Goal: Transaction & Acquisition: Purchase product/service

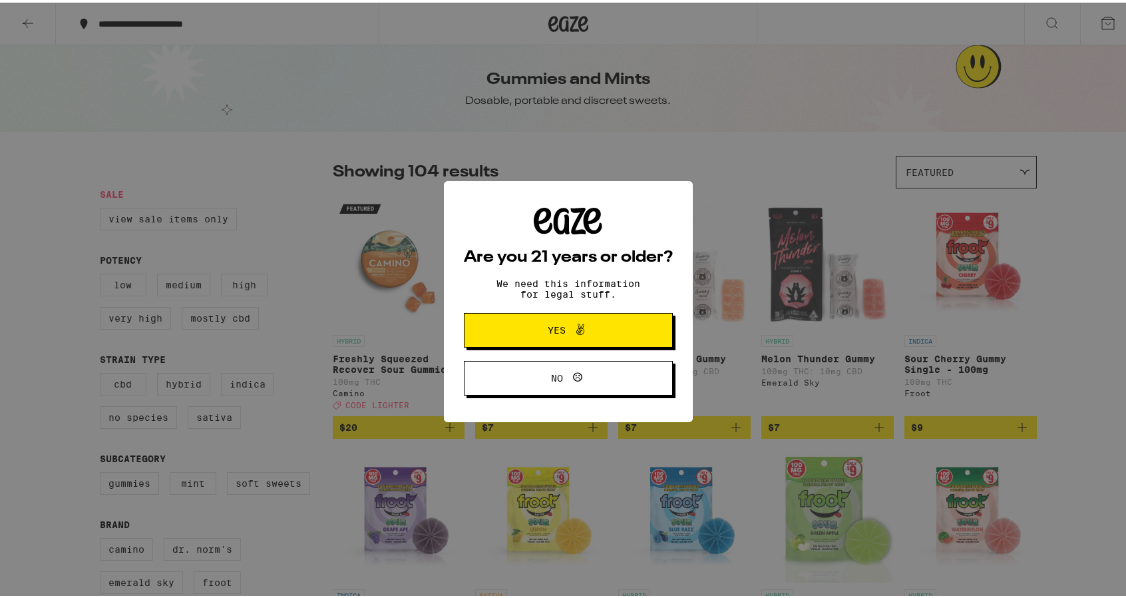
click at [599, 336] on span "Yes" at bounding box center [568, 327] width 101 height 17
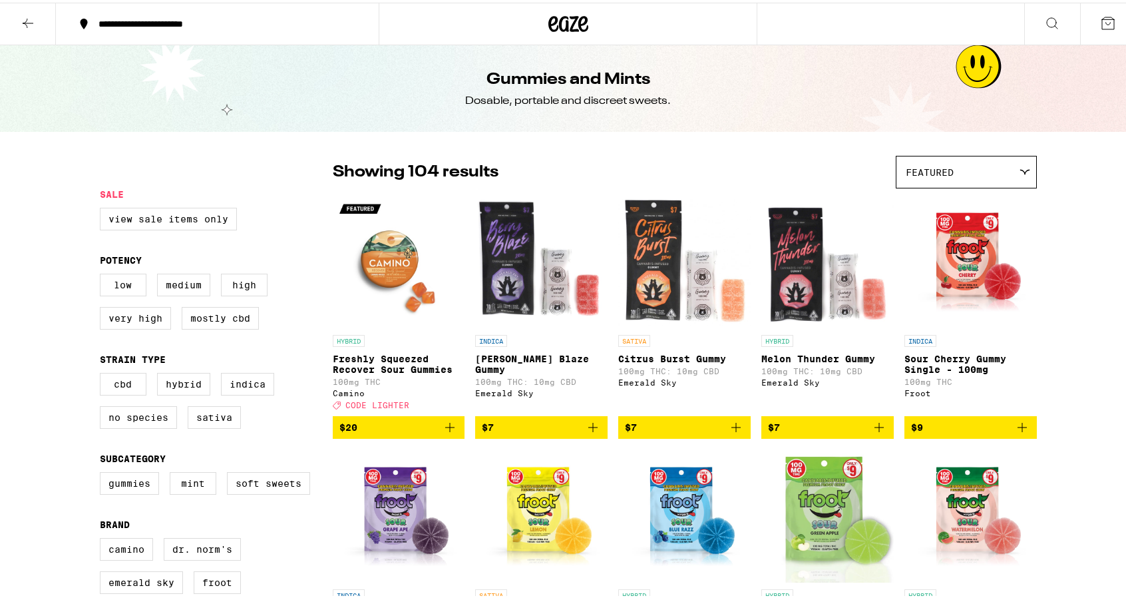
click at [394, 433] on span "$20" at bounding box center [399, 425] width 119 height 16
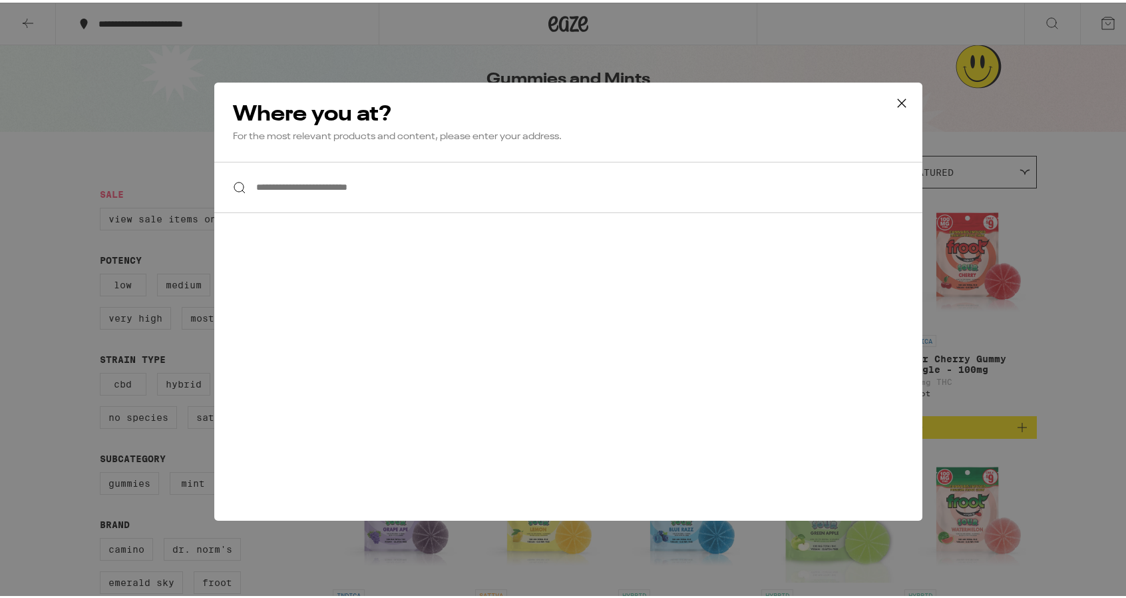
click at [429, 192] on input "**********" at bounding box center [568, 184] width 708 height 51
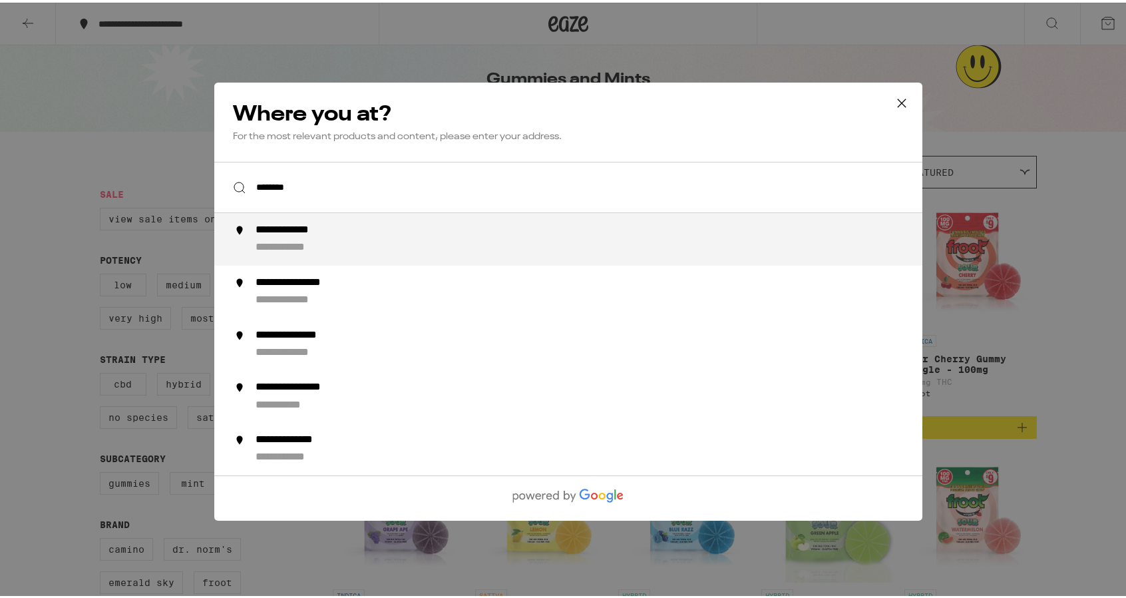
click at [366, 238] on div "**********" at bounding box center [594, 236] width 679 height 31
type input "**********"
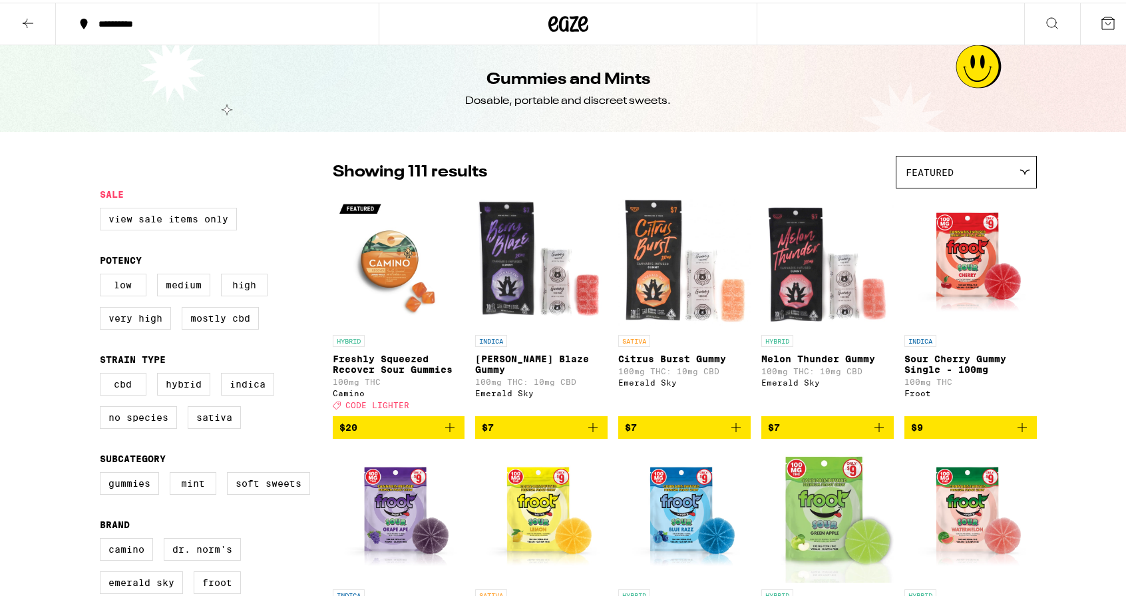
click at [442, 431] on icon "Add to bag" at bounding box center [450, 425] width 16 height 16
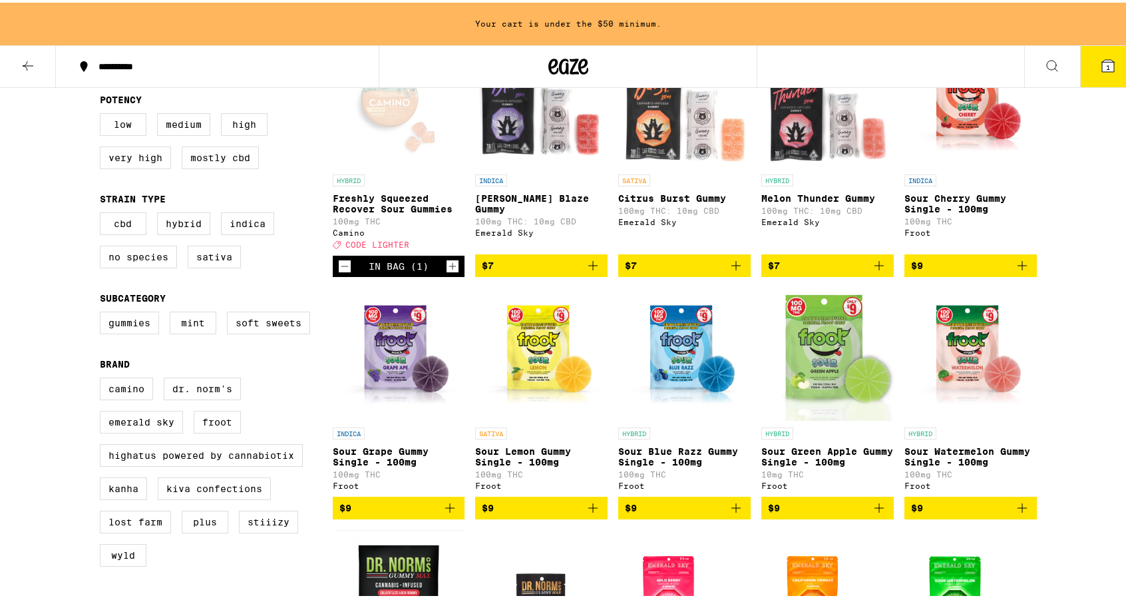
scroll to position [200, 0]
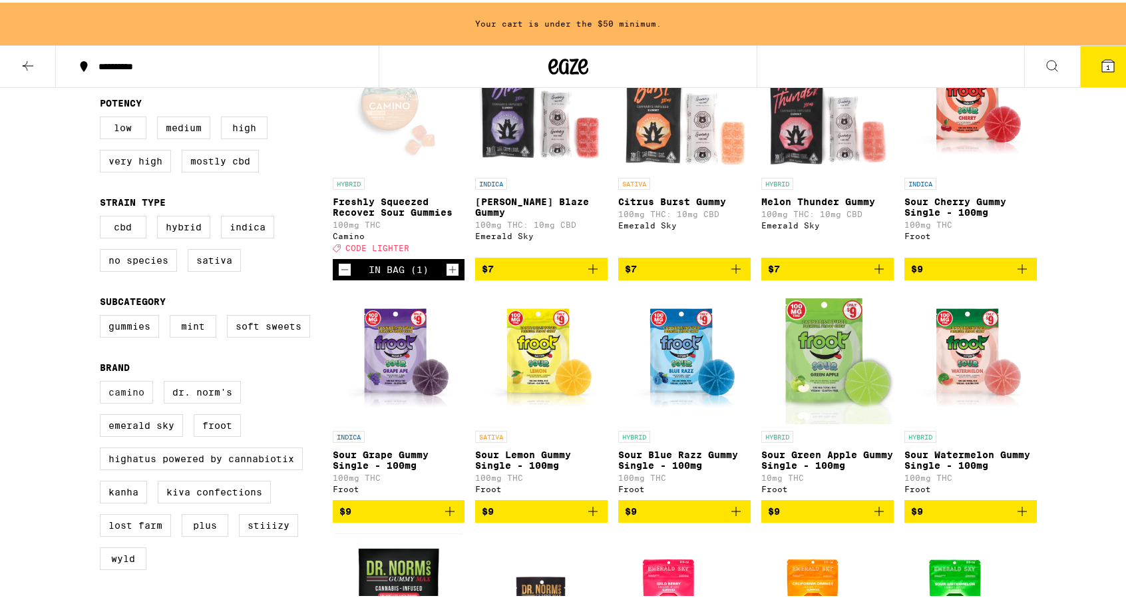
click at [122, 401] on label "Camino" at bounding box center [126, 389] width 53 height 23
click at [103, 381] on input "Camino" at bounding box center [103, 380] width 1 height 1
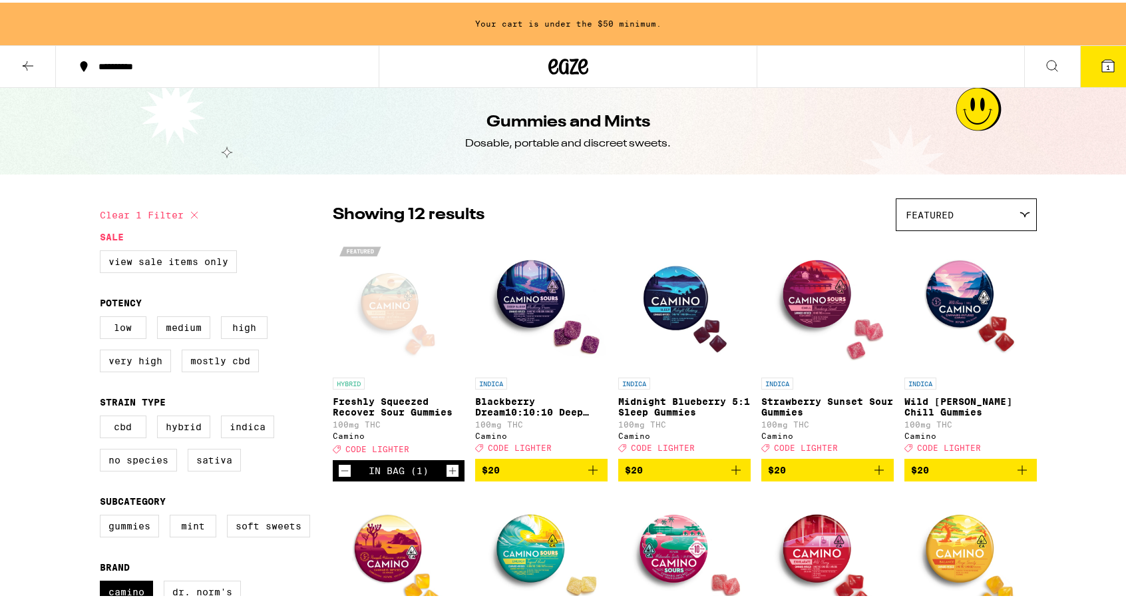
click at [972, 475] on span "$20" at bounding box center [970, 467] width 119 height 16
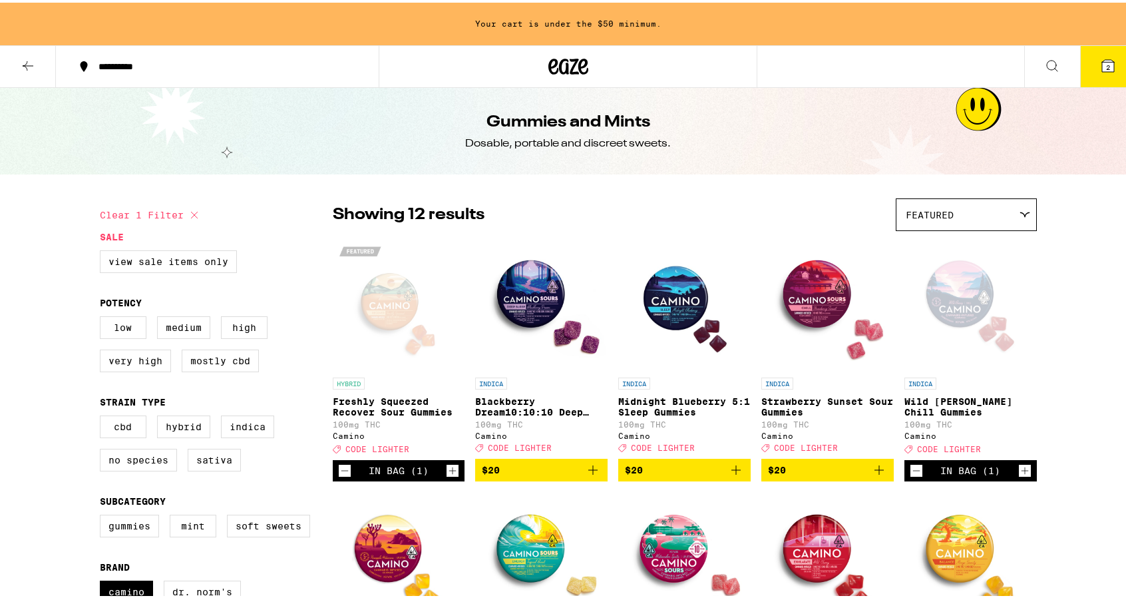
click at [1021, 476] on icon "Increment" at bounding box center [1025, 468] width 12 height 16
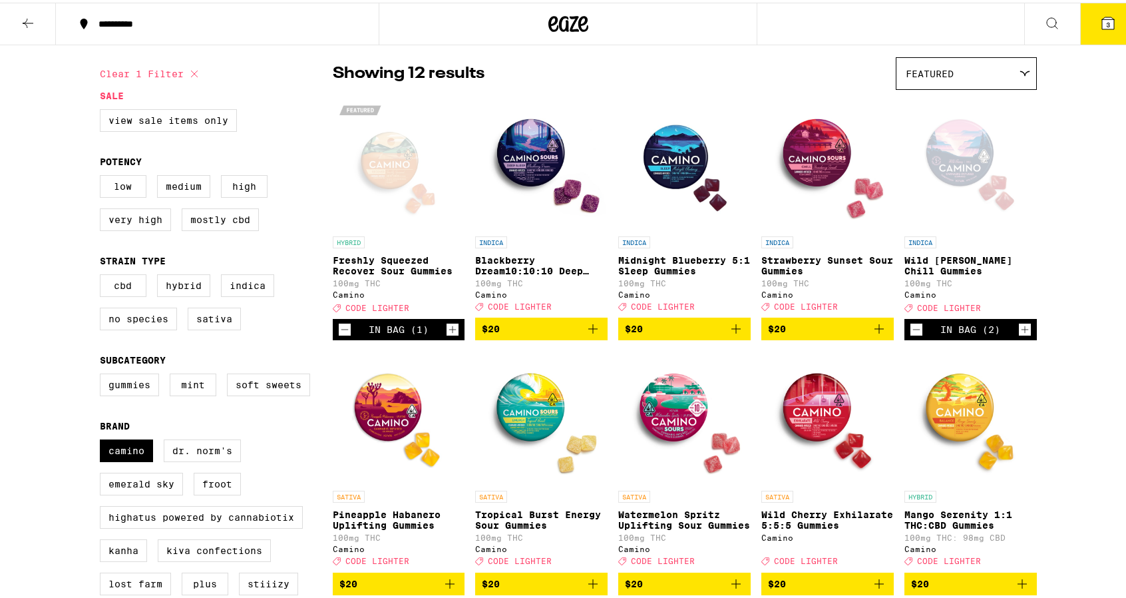
scroll to position [266, 0]
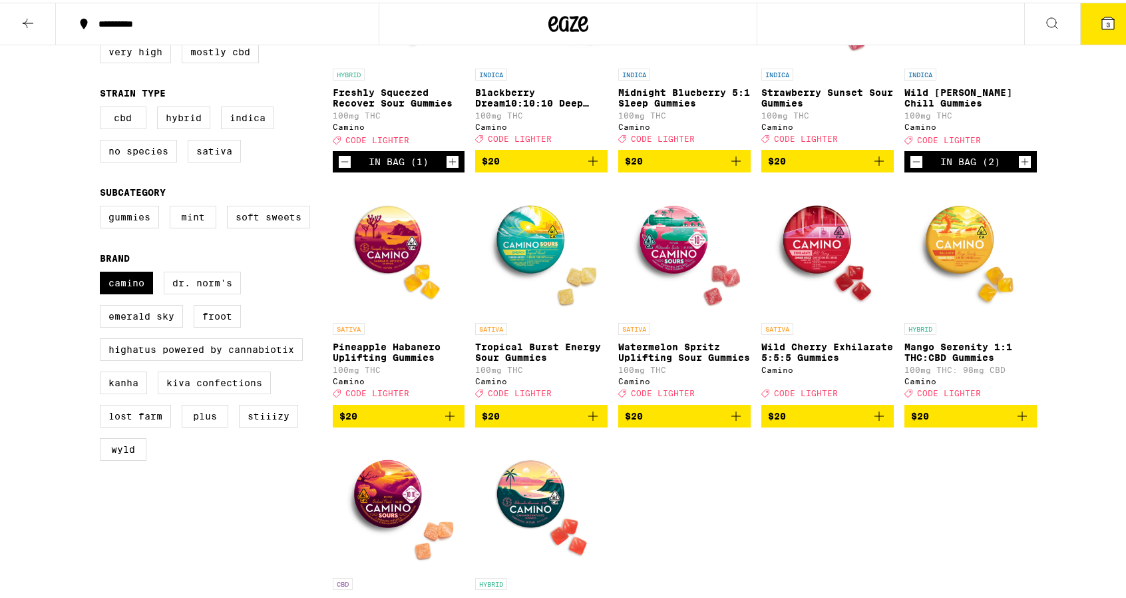
click at [442, 421] on icon "Add to bag" at bounding box center [450, 413] width 16 height 16
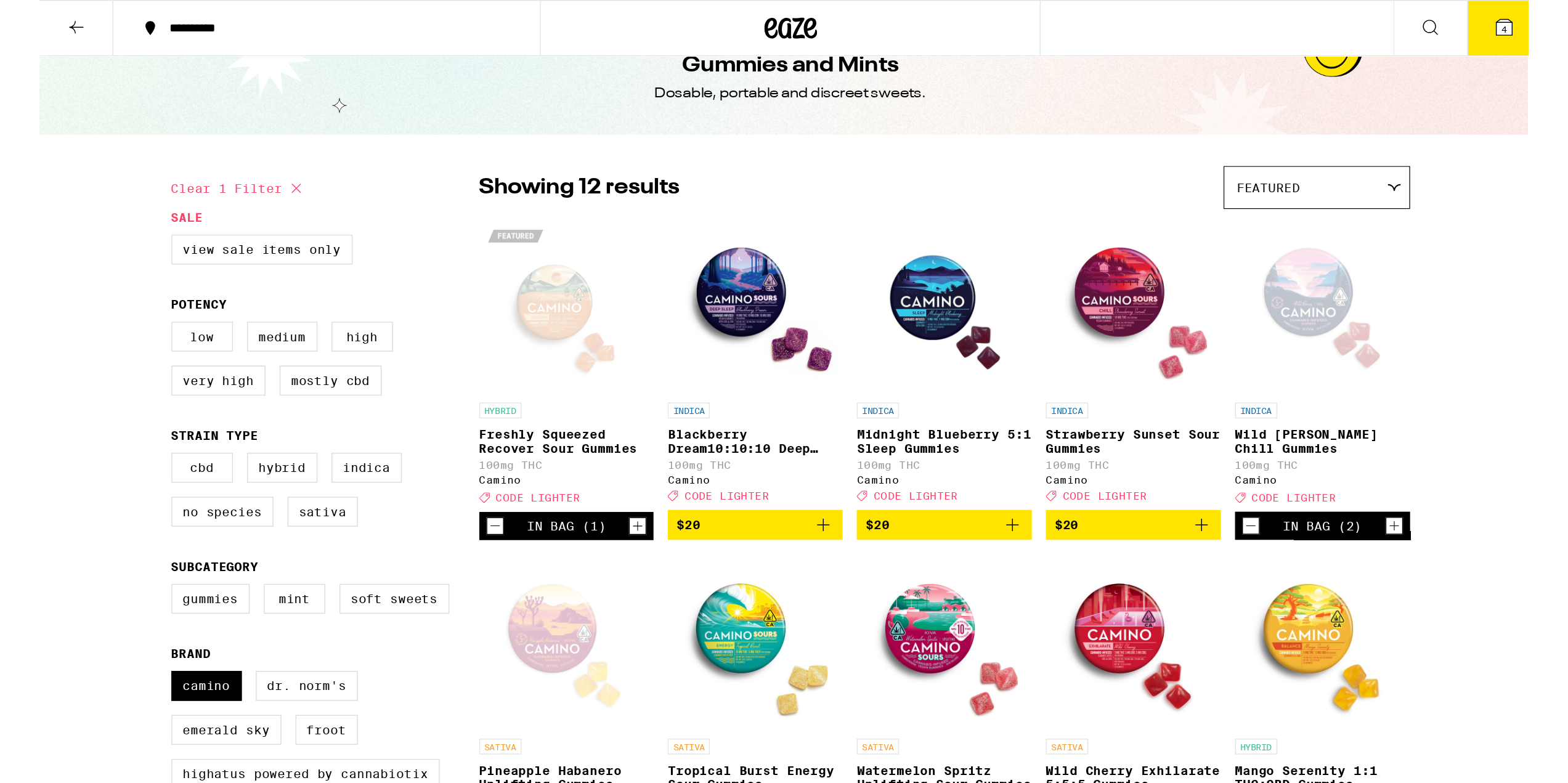
scroll to position [0, 0]
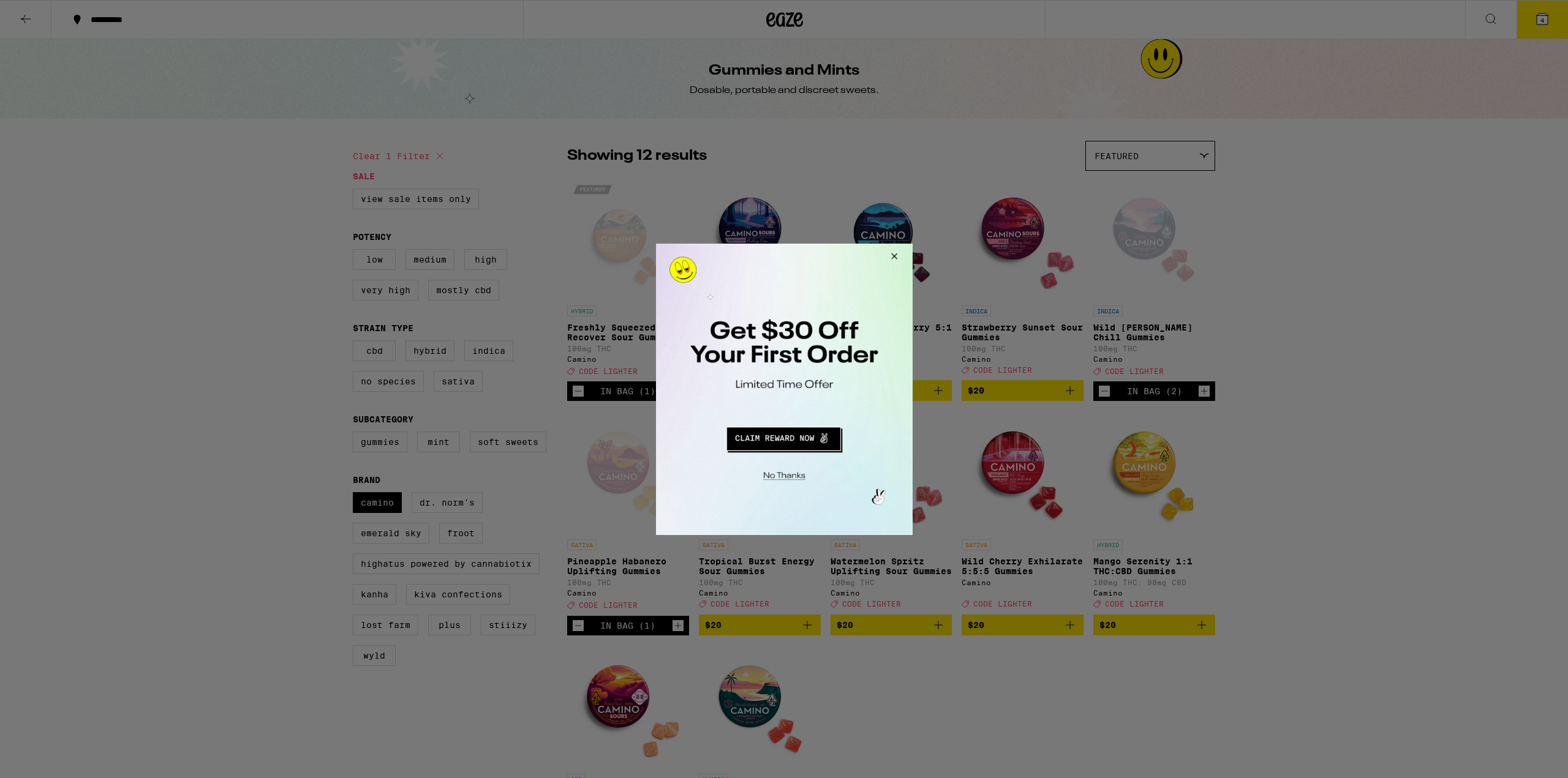
click at [898, 257] on button "Close Modal" at bounding box center [892, 257] width 33 height 29
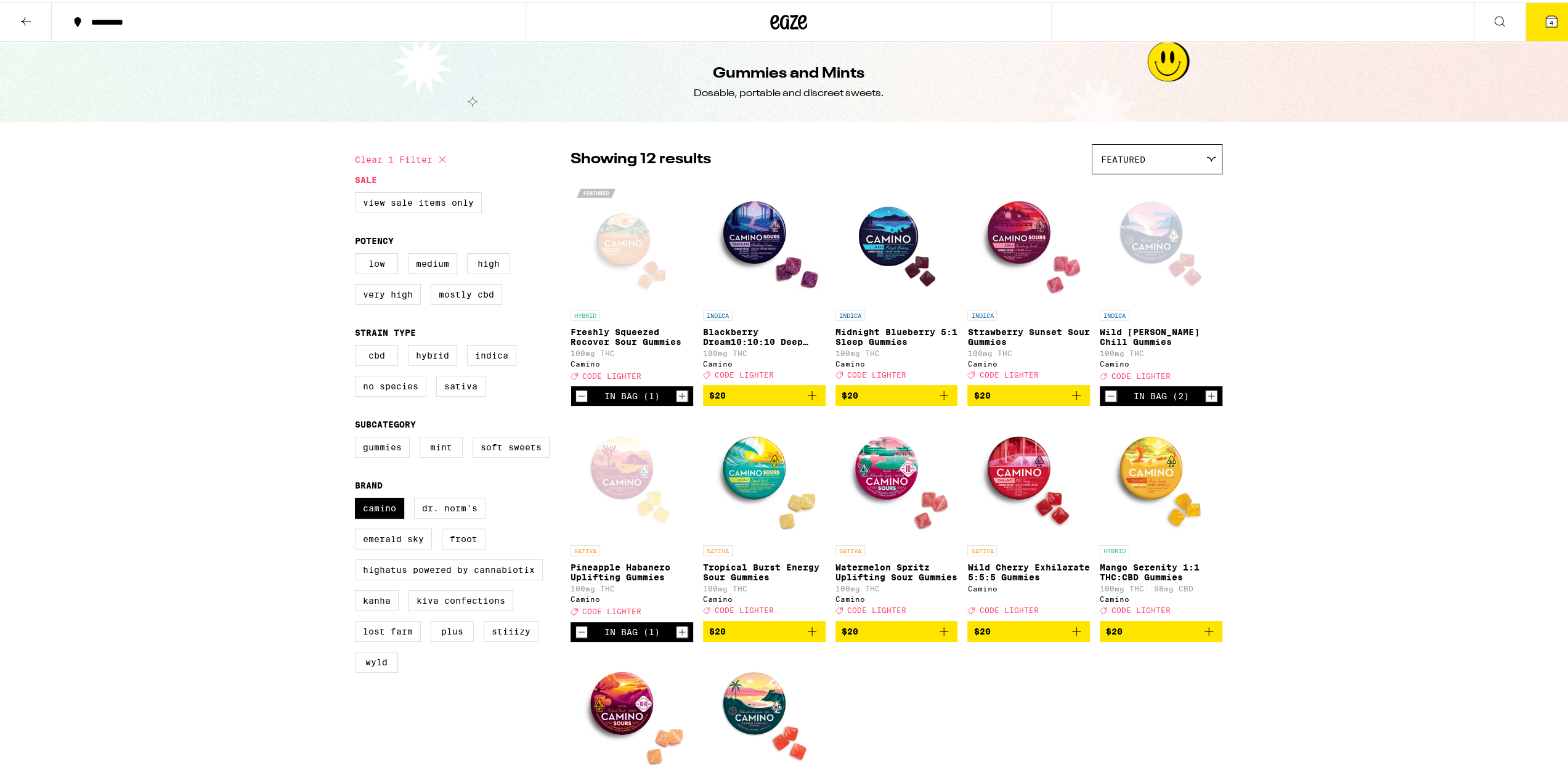
click at [442, 158] on icon at bounding box center [442, 157] width 15 height 15
checkbox input "false"
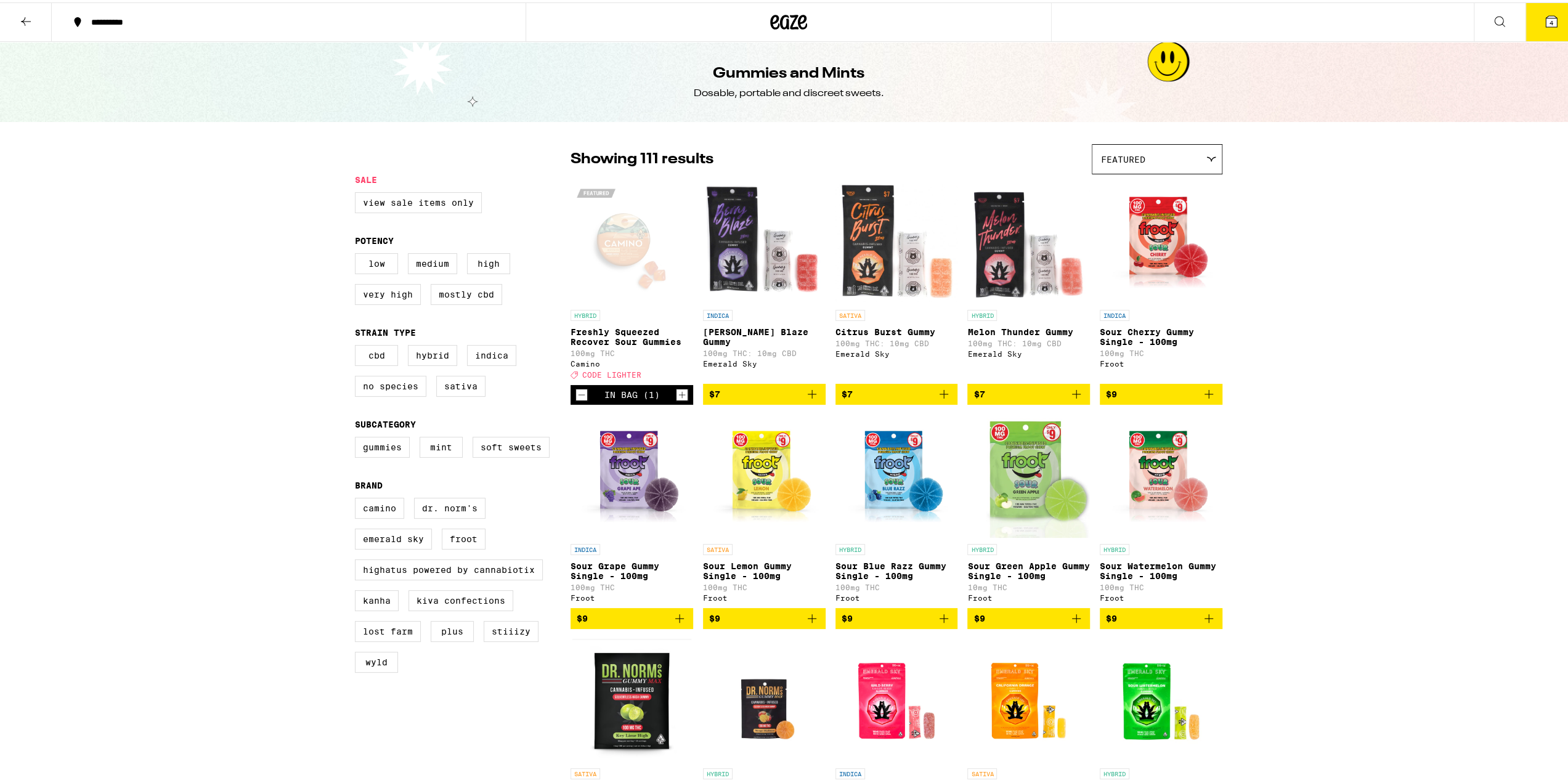
click at [26, 23] on icon at bounding box center [26, 19] width 15 height 15
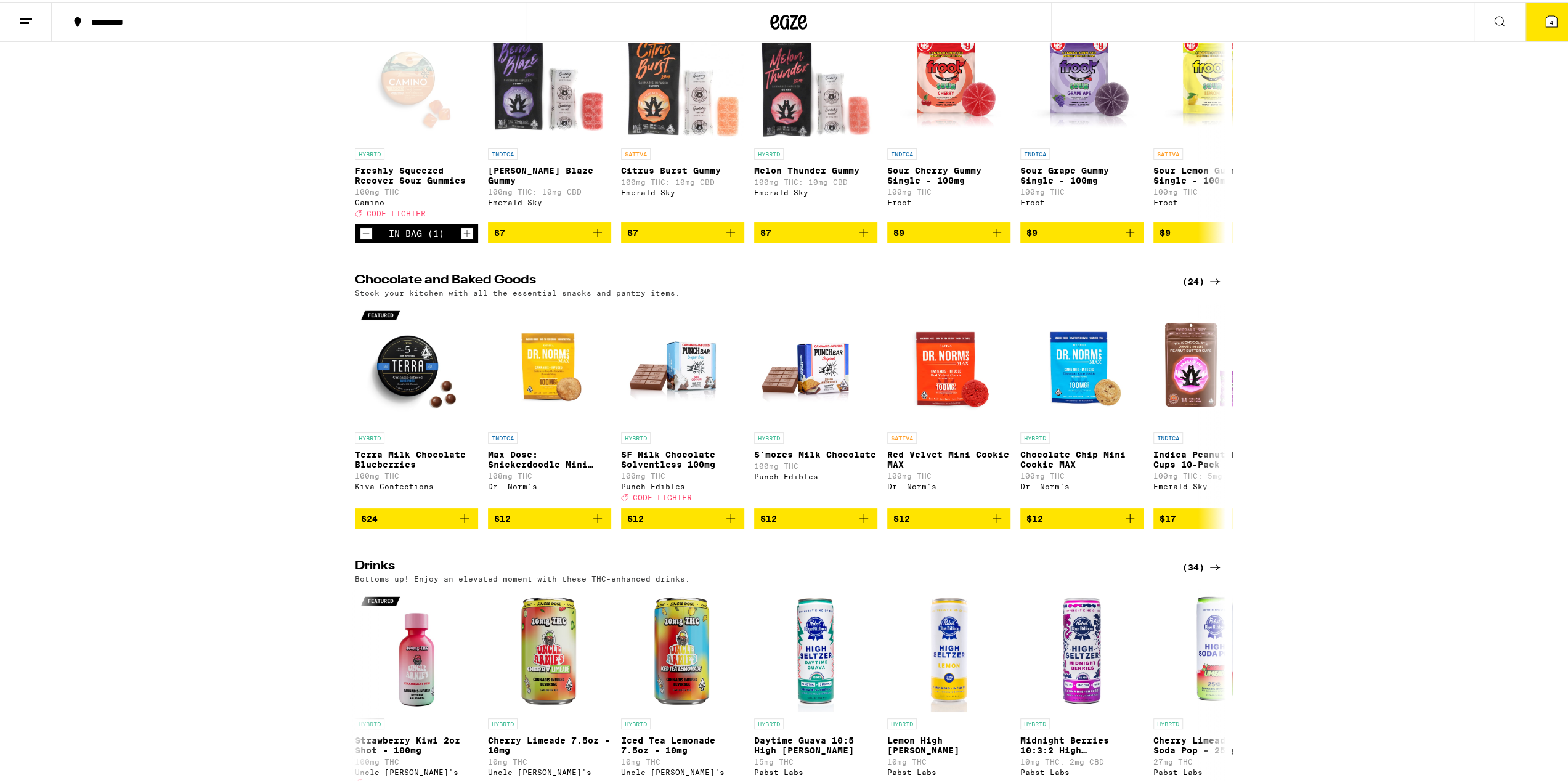
scroll to position [369, 0]
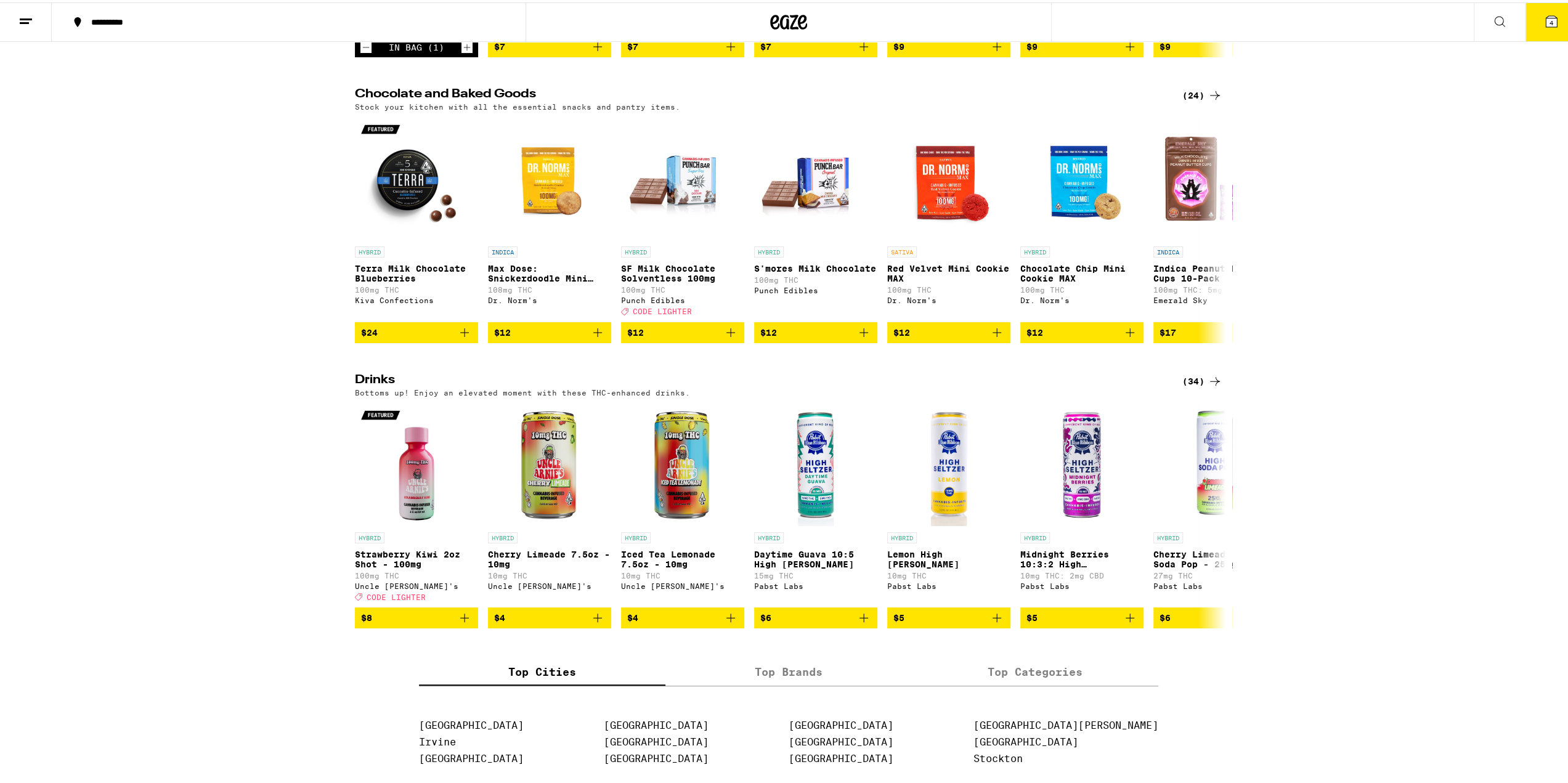
click at [1042, 386] on div "(34)" at bounding box center [1202, 379] width 40 height 15
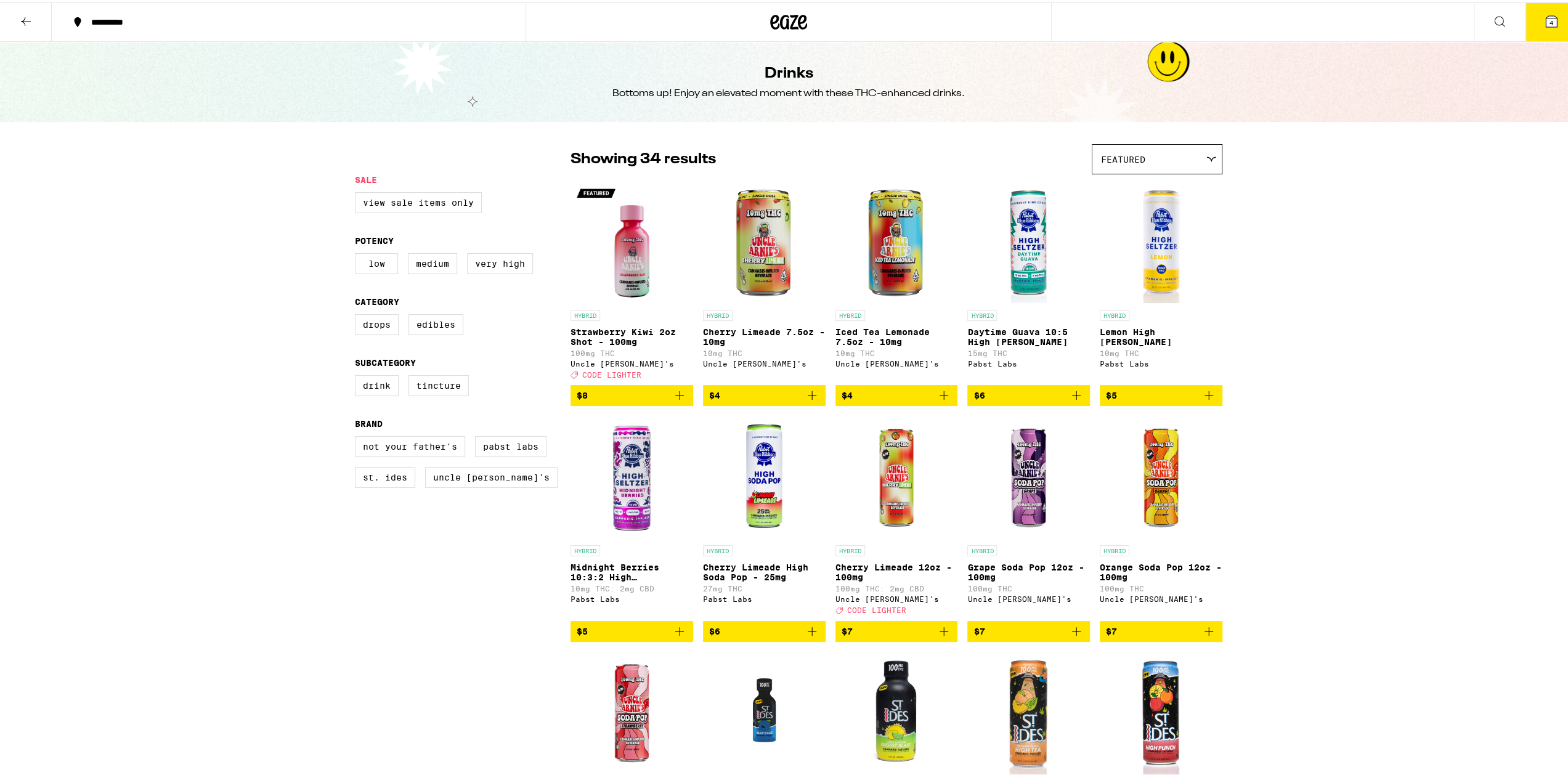
click at [1042, 17] on icon at bounding box center [1551, 19] width 11 height 11
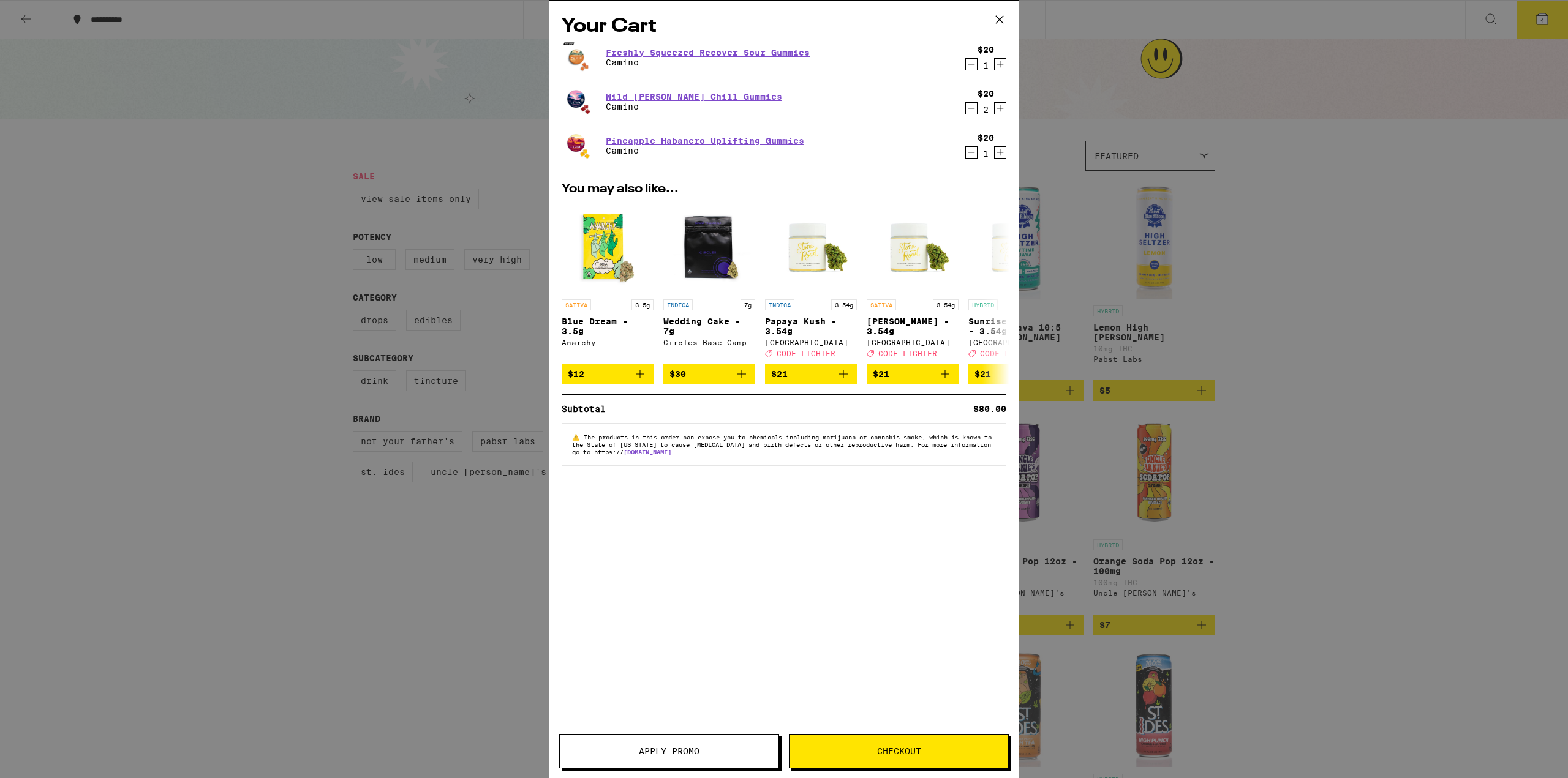
click at [863, 549] on span "Checkout" at bounding box center [899, 750] width 219 height 8
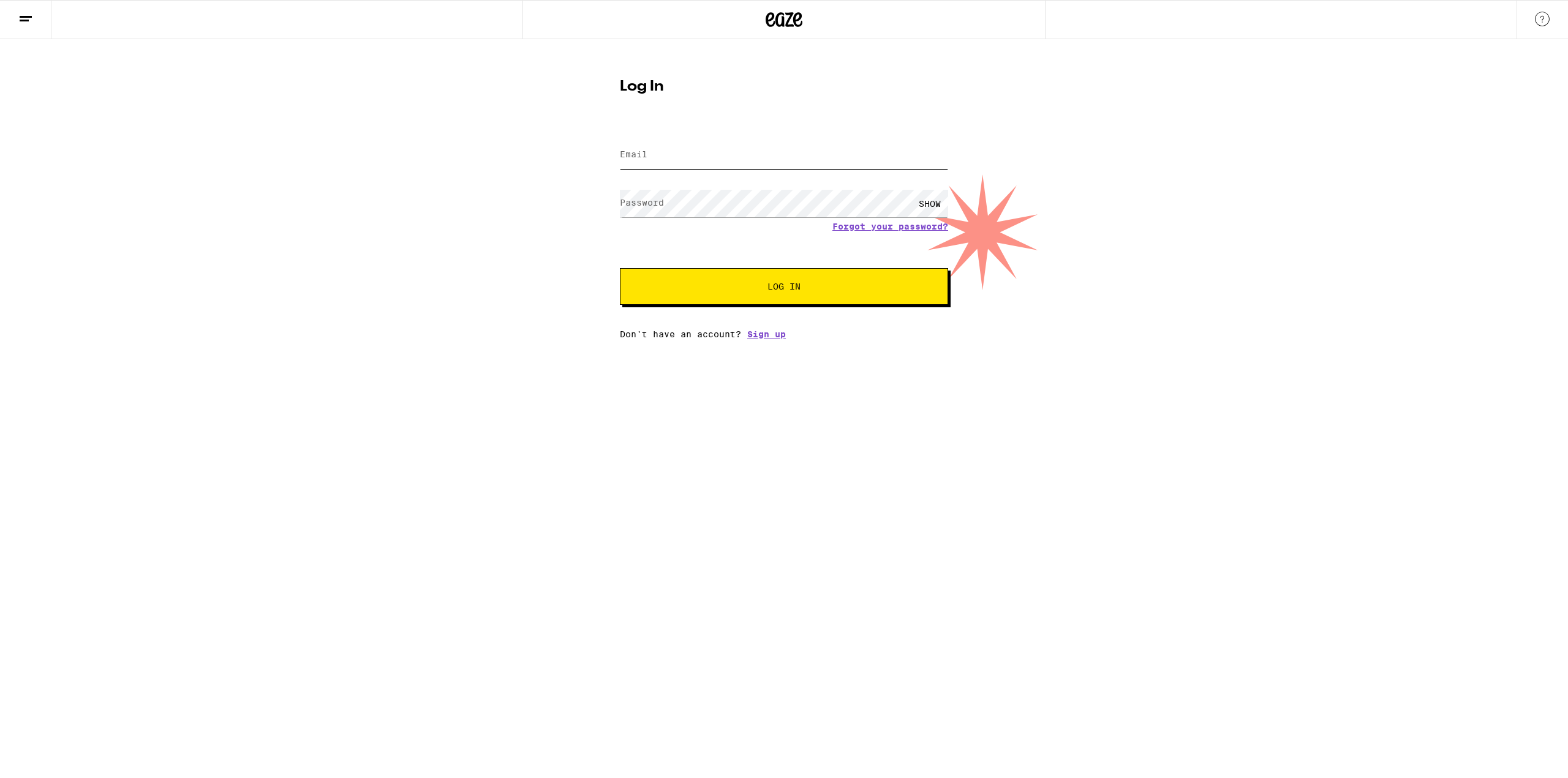
type input "[EMAIL_ADDRESS][DOMAIN_NAME]"
click at [820, 291] on span "Log In" at bounding box center [784, 286] width 229 height 8
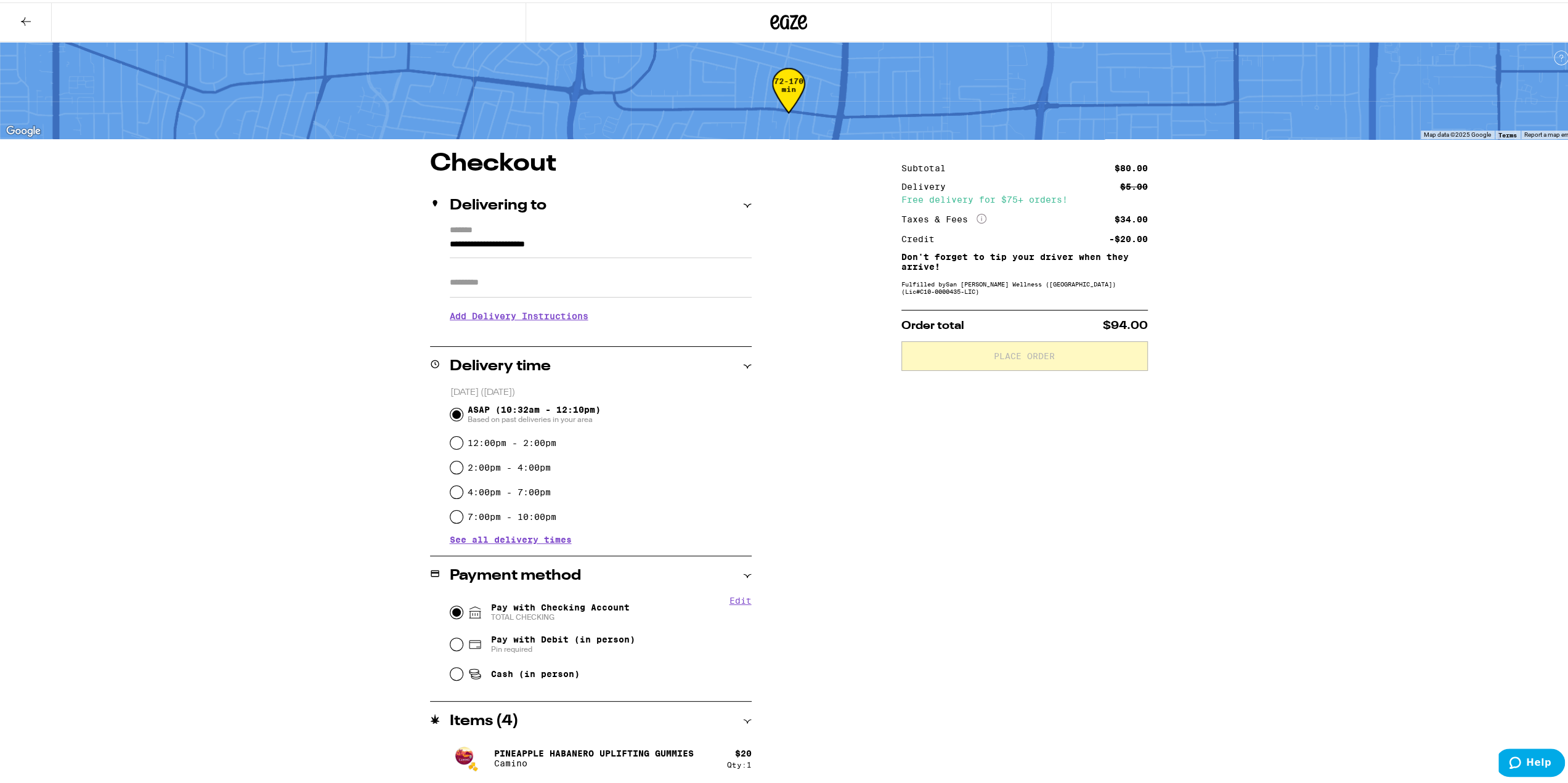
click at [455, 553] on input "Pay with Checking Account TOTAL CHECKING" at bounding box center [456, 609] width 12 height 12
radio input "true"
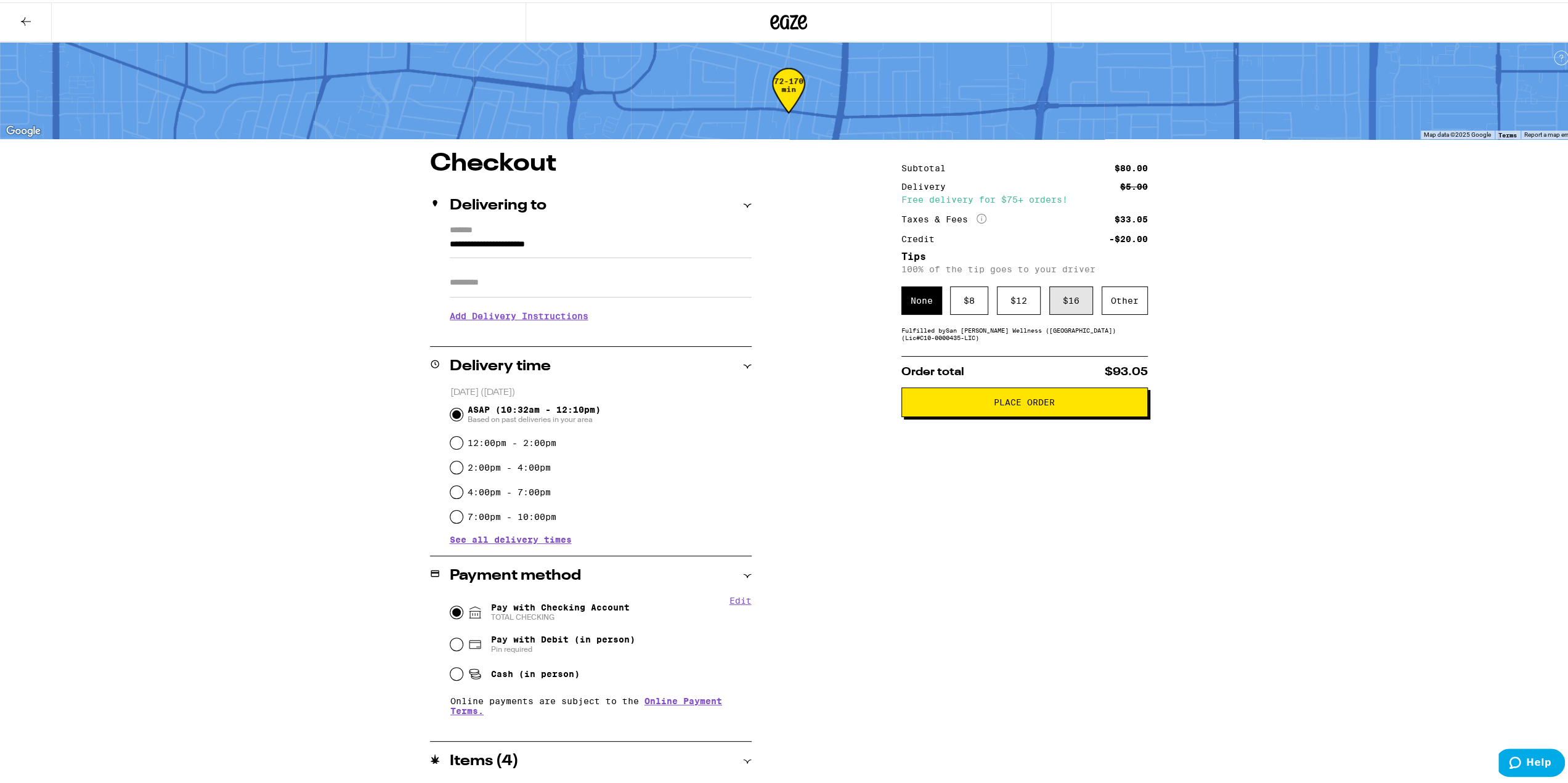
click at [1042, 302] on div "$ 16" at bounding box center [1071, 298] width 44 height 29
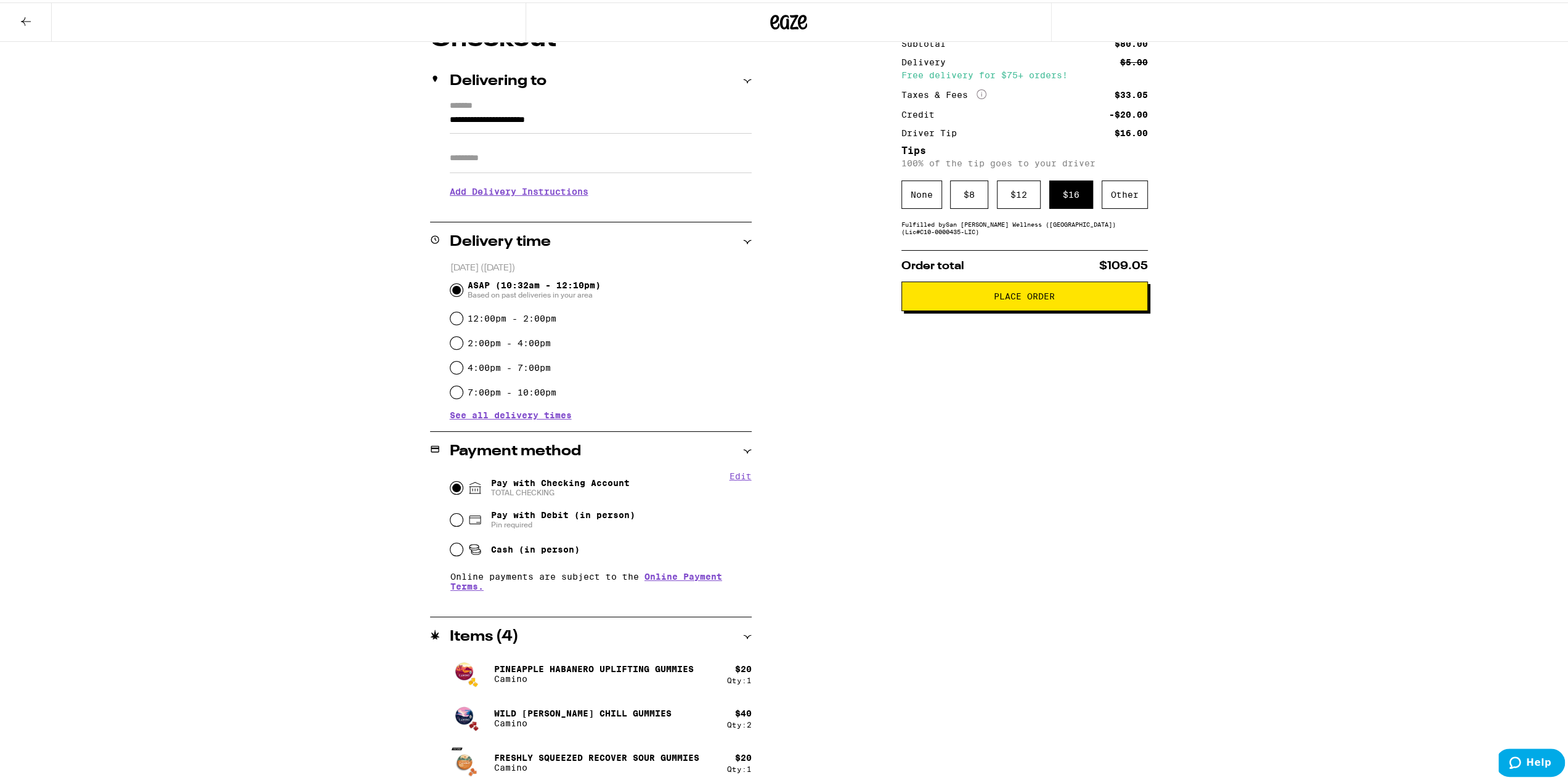
scroll to position [128, 0]
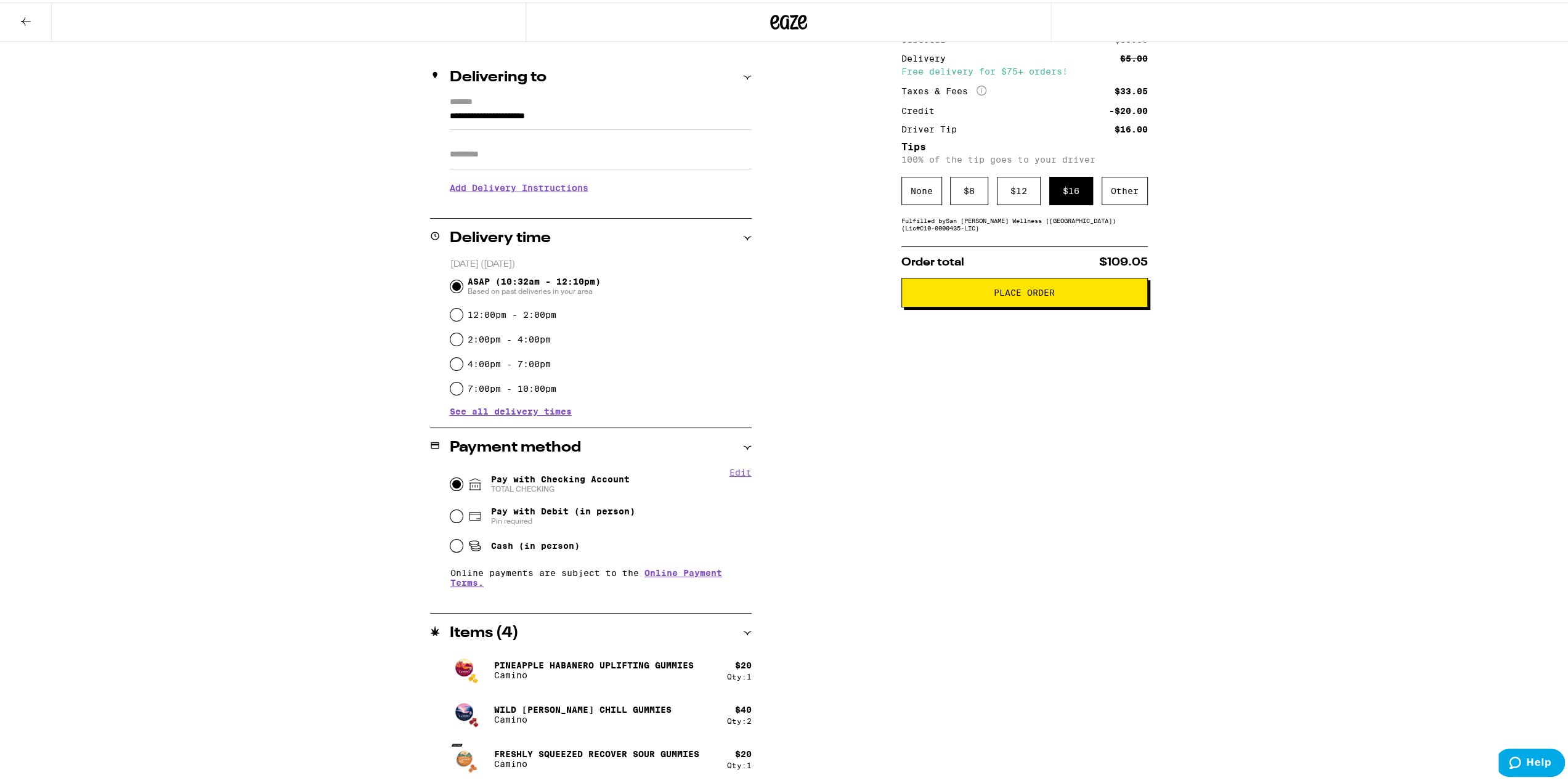
click at [1039, 294] on span "Place Order" at bounding box center [1025, 290] width 61 height 8
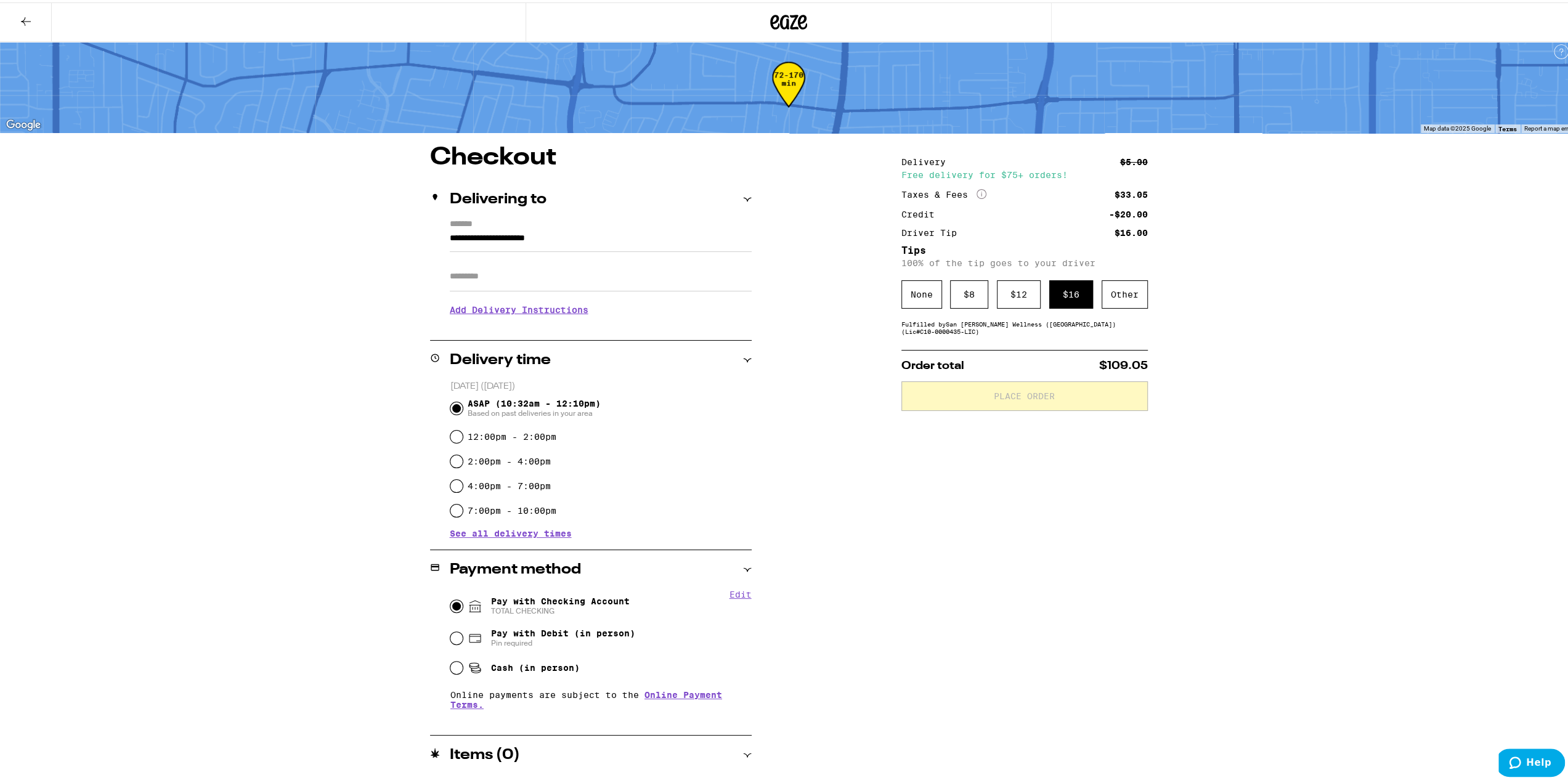
scroll to position [5, 0]
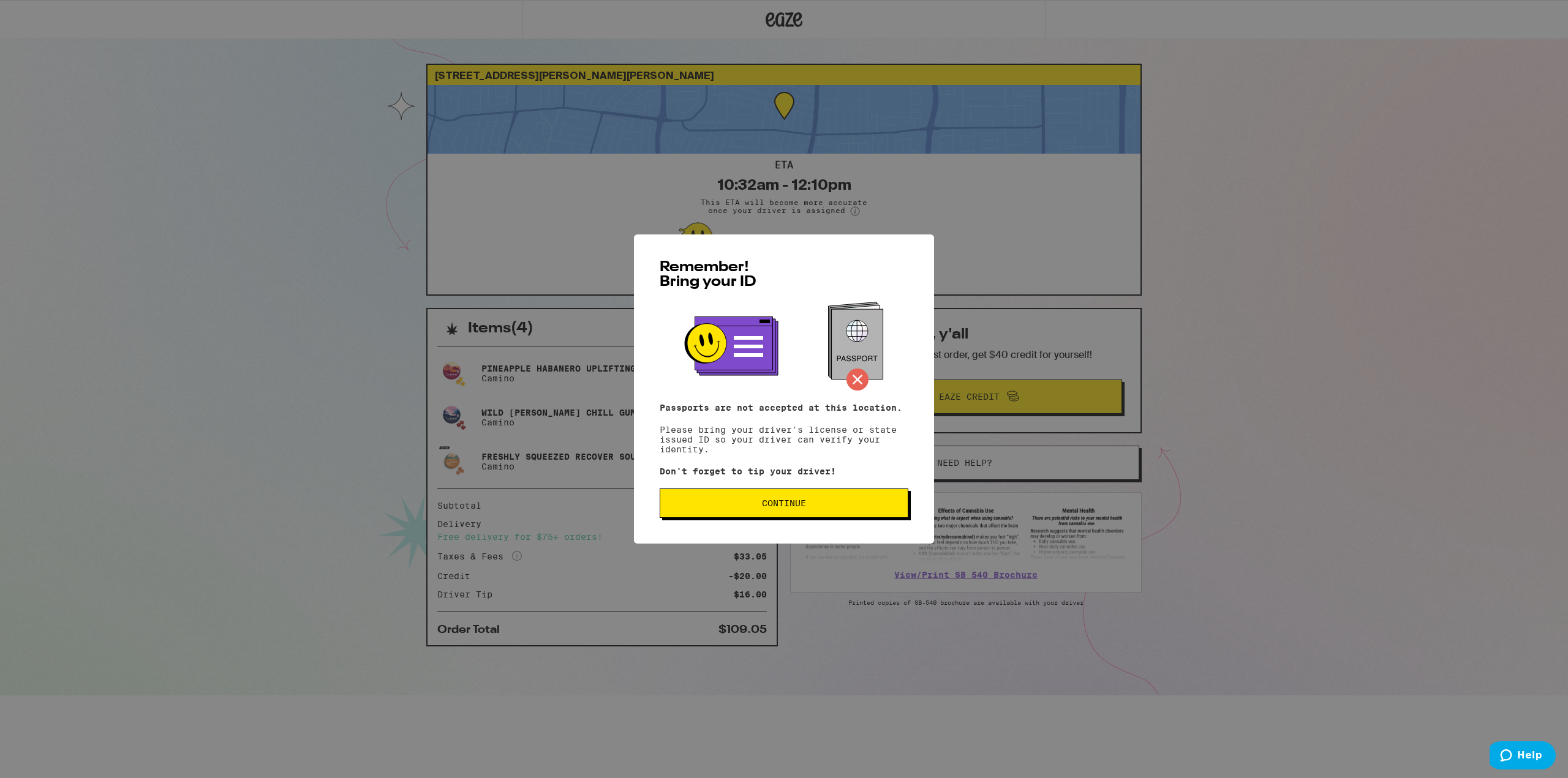
click at [799, 518] on button "Continue" at bounding box center [784, 503] width 248 height 29
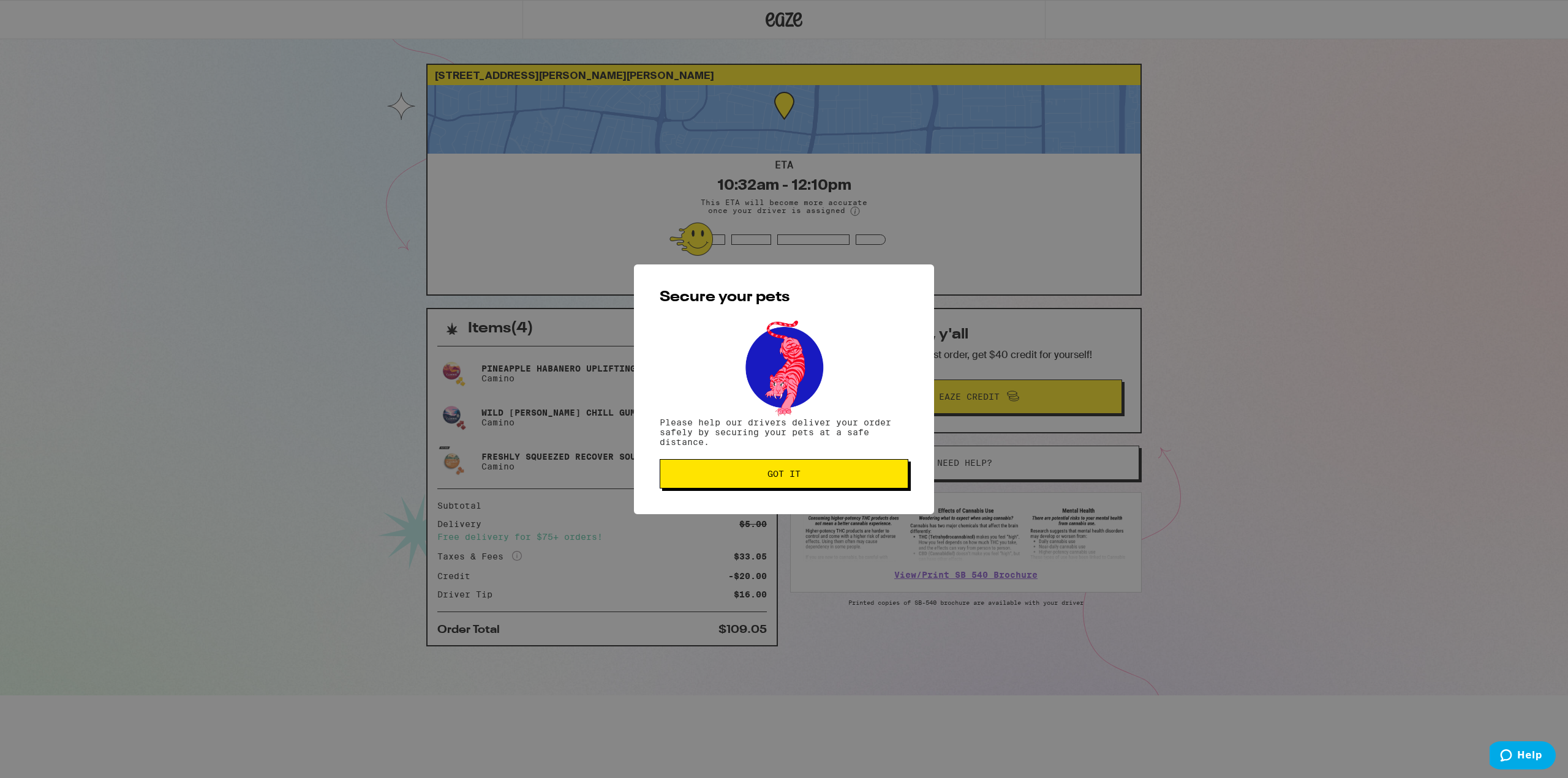
click at [852, 488] on button "Got it" at bounding box center [784, 474] width 248 height 29
